Goal: Complete application form

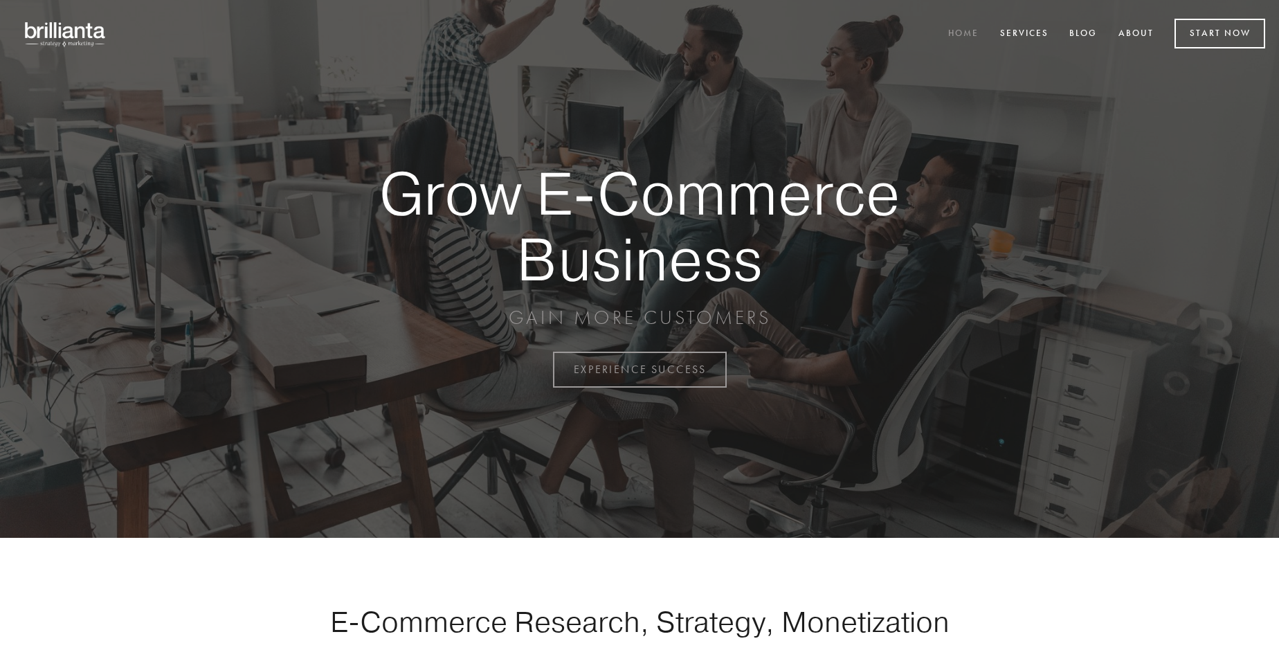
scroll to position [3627, 0]
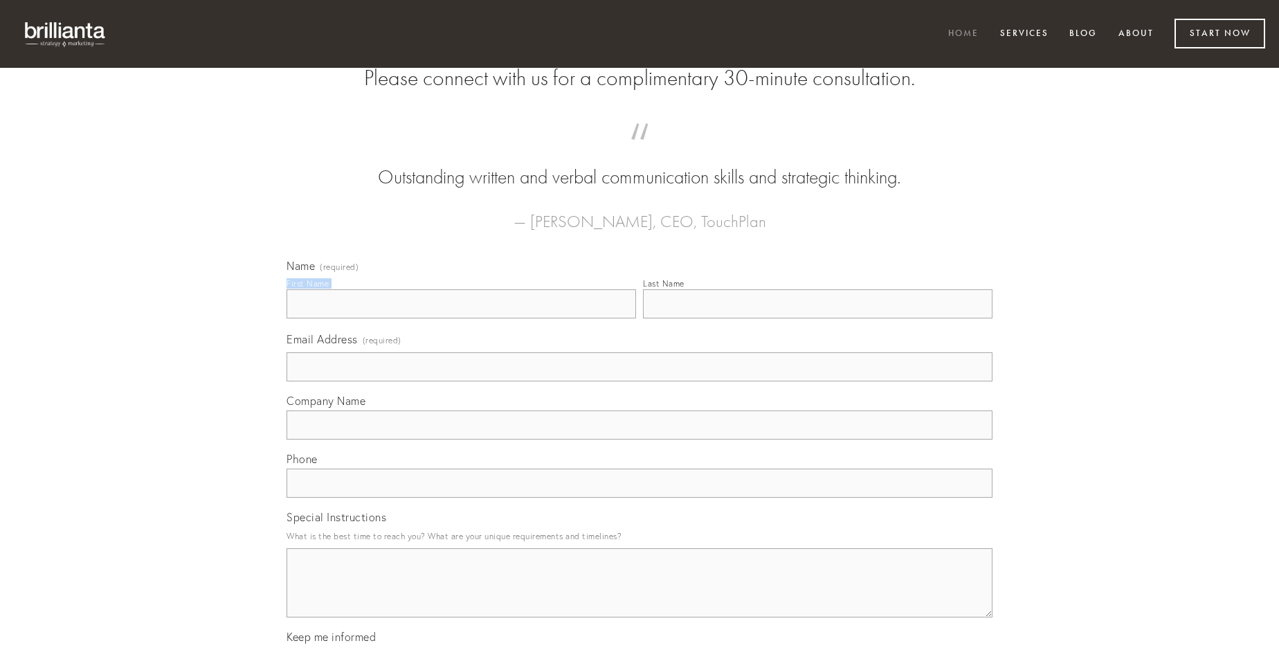
type input "[PERSON_NAME]"
click at [817, 318] on input "Last Name" at bounding box center [817, 303] width 349 height 29
type input "[PERSON_NAME]"
click at [639, 381] on input "Email Address (required)" at bounding box center [639, 366] width 706 height 29
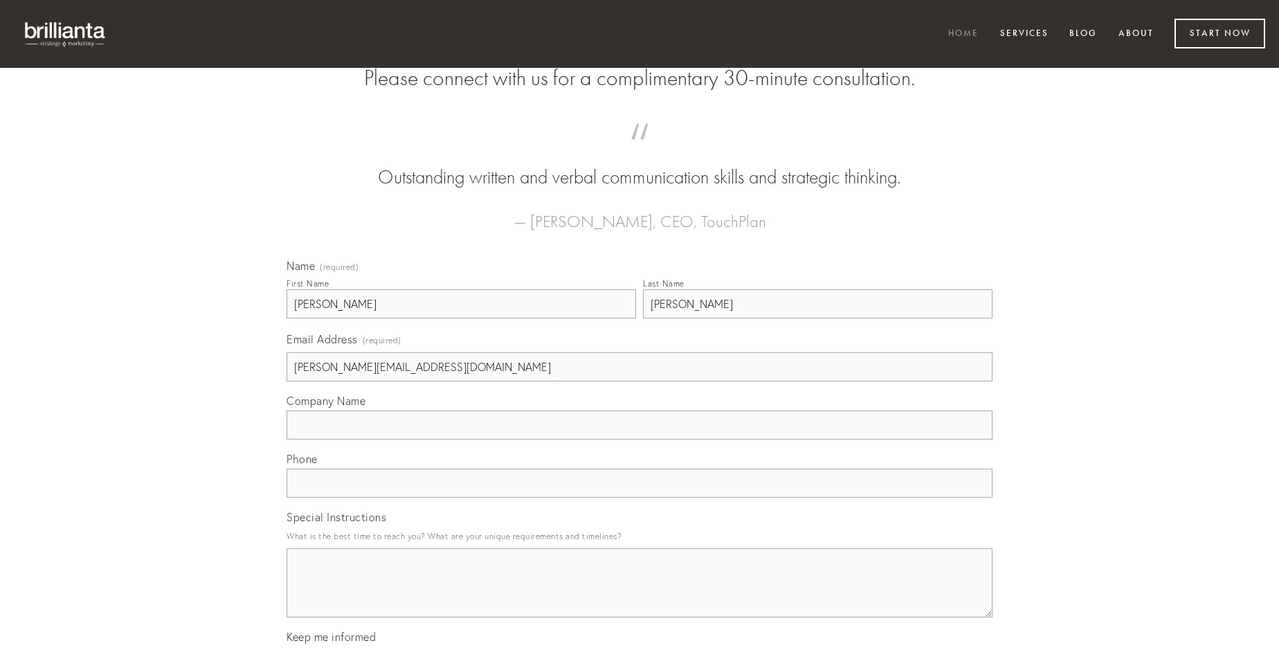
type input "[PERSON_NAME][EMAIL_ADDRESS][DOMAIN_NAME]"
click at [639, 439] on input "Company Name" at bounding box center [639, 424] width 706 height 29
type input "curiositas"
click at [639, 497] on input "text" at bounding box center [639, 482] width 706 height 29
click at [639, 595] on textarea "Special Instructions" at bounding box center [639, 582] width 706 height 69
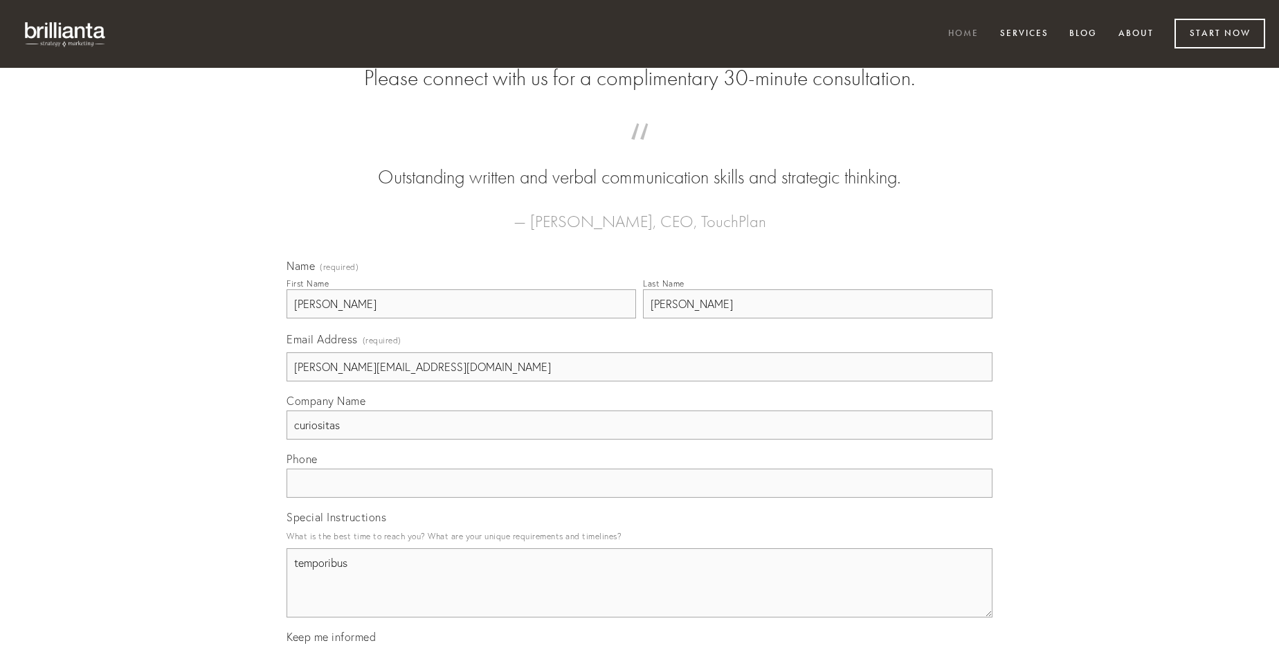
type textarea "temporibus"
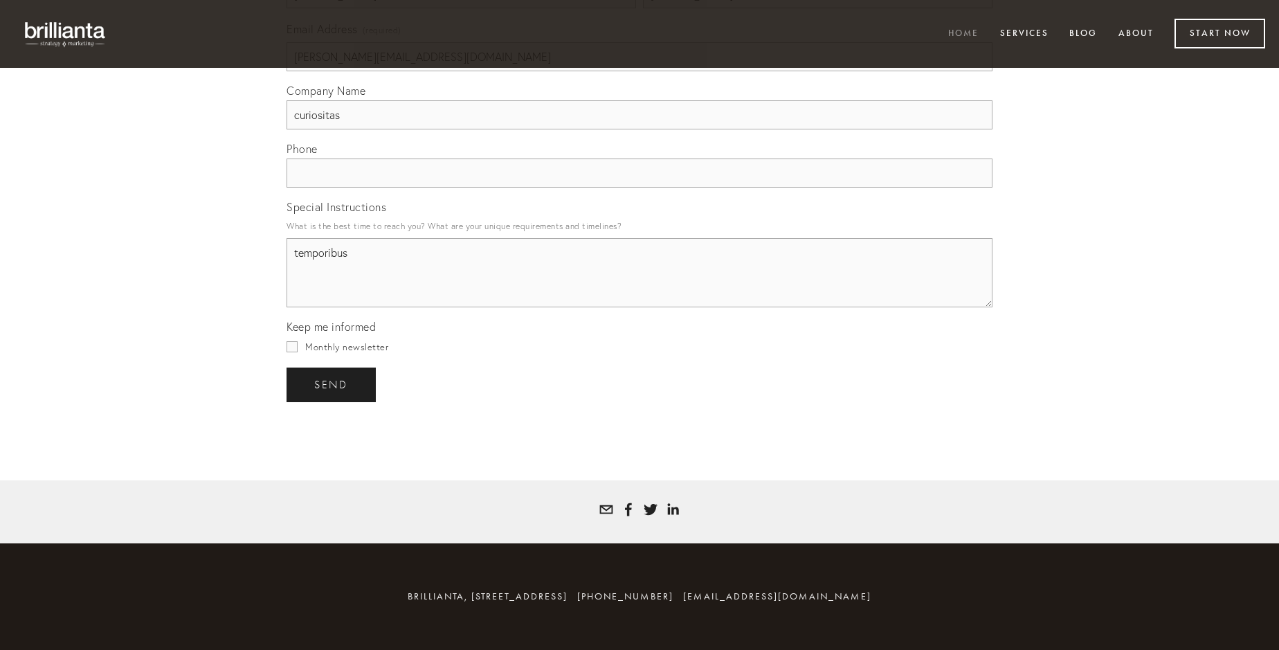
click at [332, 384] on span "send" at bounding box center [331, 384] width 34 height 12
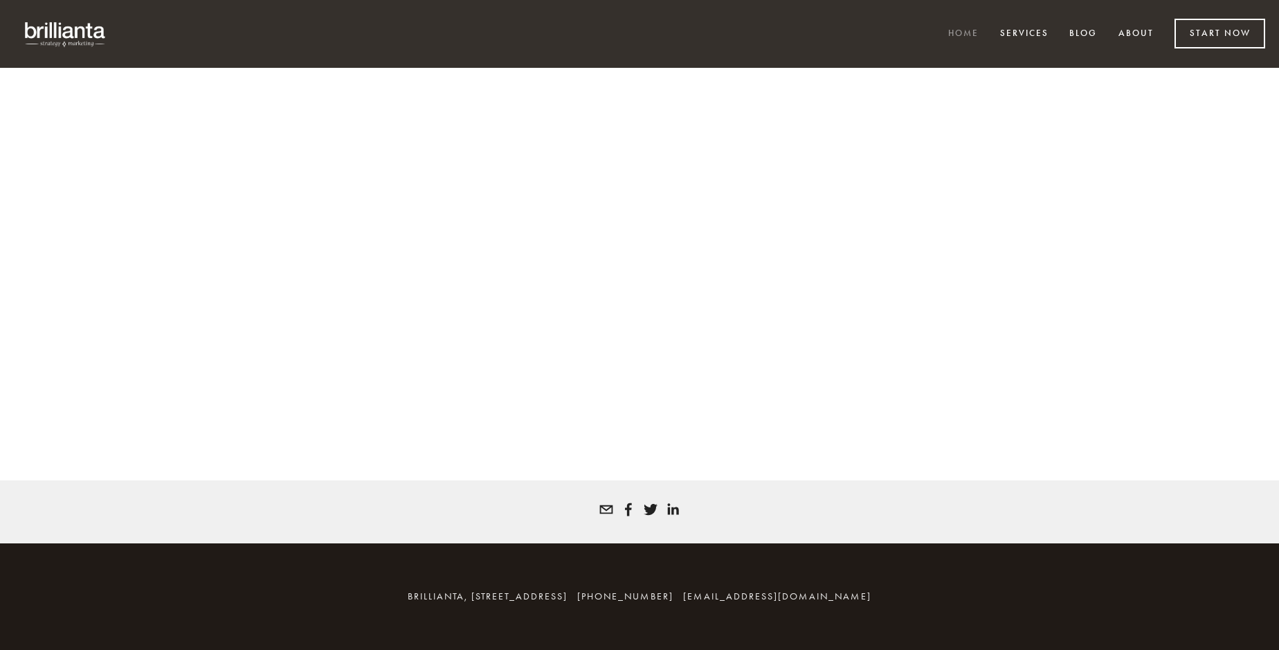
scroll to position [3608, 0]
